Goal: Information Seeking & Learning: Learn about a topic

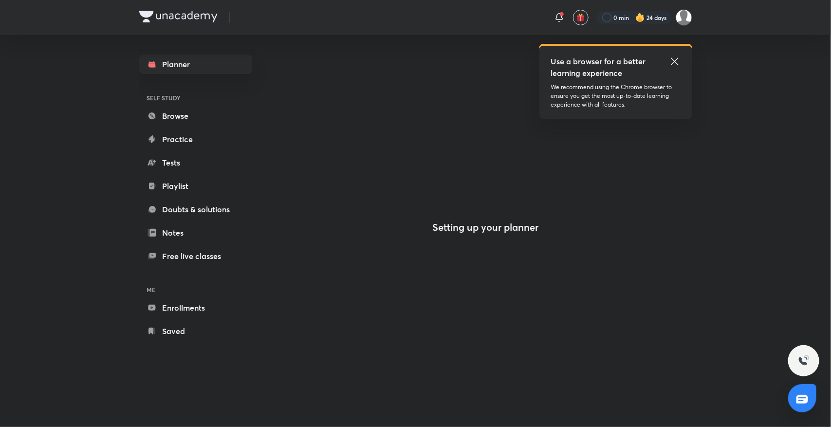
click at [673, 60] on icon at bounding box center [674, 60] width 7 height 7
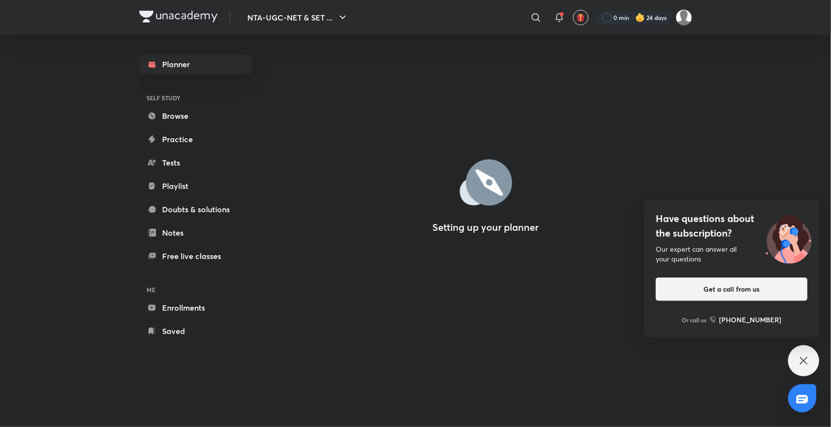
click at [802, 355] on icon at bounding box center [804, 361] width 12 height 12
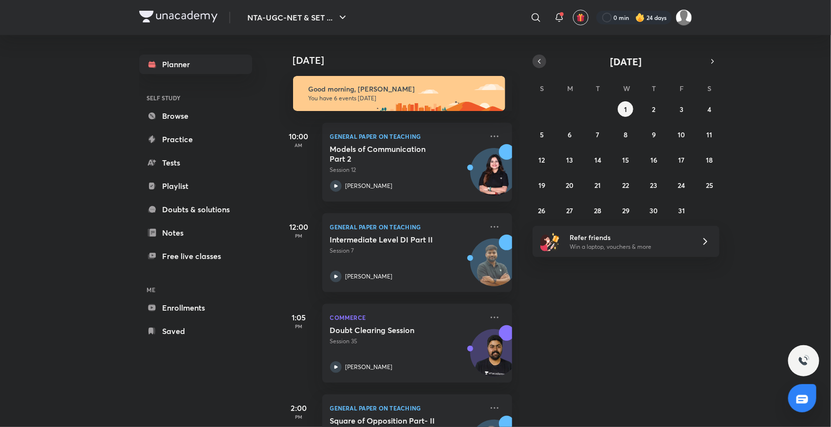
click at [541, 64] on icon "button" at bounding box center [539, 61] width 8 height 9
click at [598, 208] on abbr "30" at bounding box center [598, 210] width 8 height 9
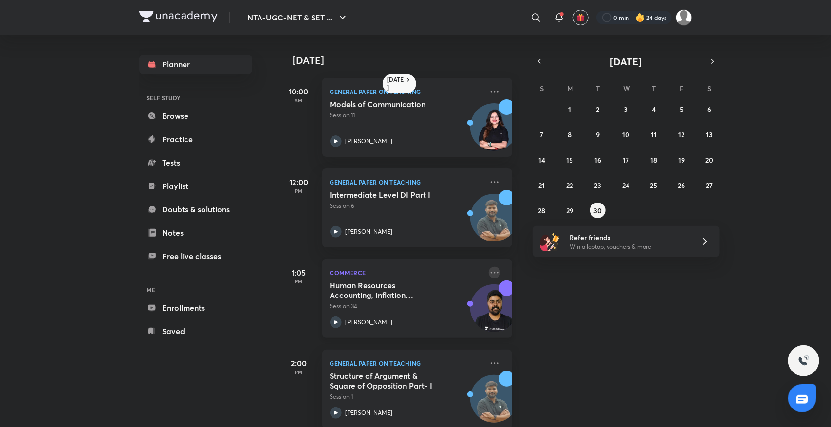
click at [489, 273] on icon at bounding box center [495, 273] width 12 height 12
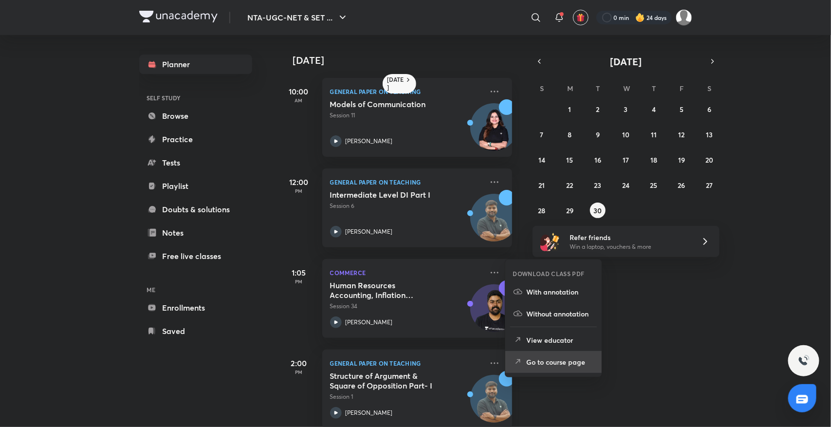
click at [522, 360] on icon at bounding box center [518, 362] width 10 height 10
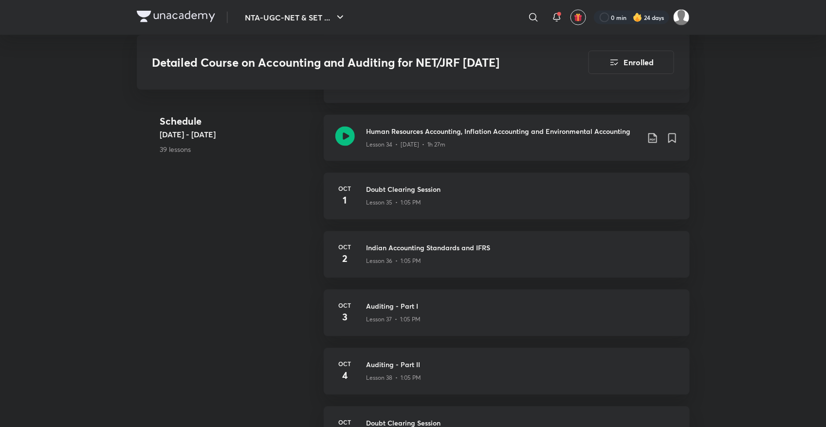
scroll to position [2324, 0]
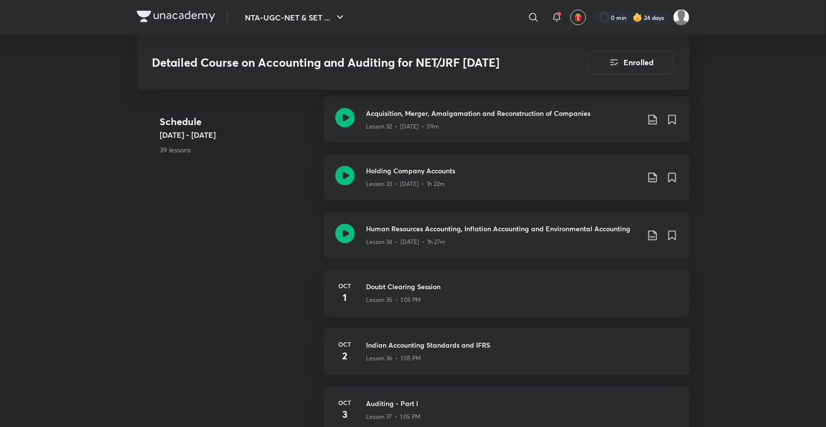
click at [351, 233] on icon at bounding box center [344, 233] width 19 height 19
